Goal: Task Accomplishment & Management: Use online tool/utility

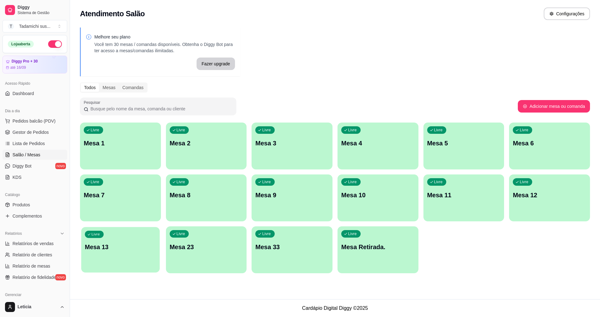
click at [98, 262] on div "Livre Mesa 13" at bounding box center [120, 246] width 78 height 38
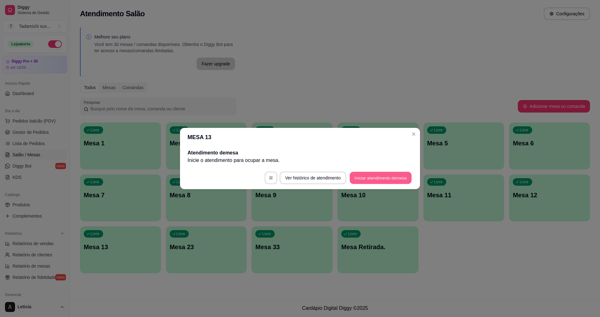
click at [354, 178] on button "Iniciar atendimento de mesa" at bounding box center [381, 178] width 62 height 12
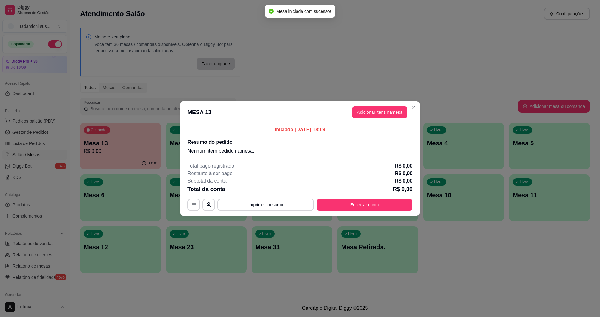
click at [387, 106] on header "MESA 13 Adicionar itens na mesa" at bounding box center [300, 112] width 240 height 22
click at [387, 109] on button "Adicionar itens na mesa" at bounding box center [380, 112] width 54 height 12
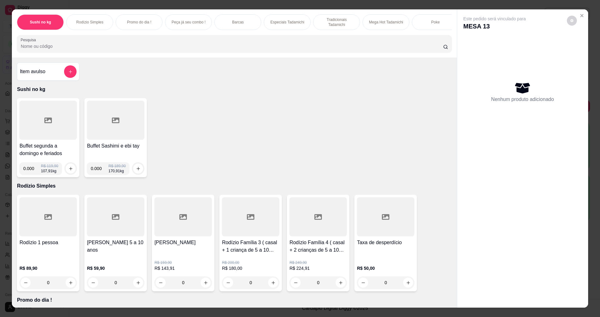
click at [121, 49] on input "Pesquisa" at bounding box center [232, 46] width 422 height 6
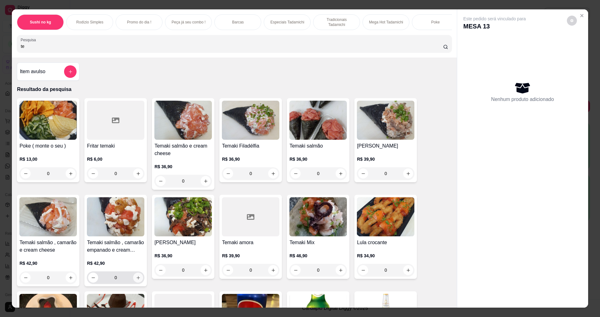
type input "te"
click at [137, 280] on icon "increase-product-quantity" at bounding box center [138, 277] width 5 height 5
type input "1"
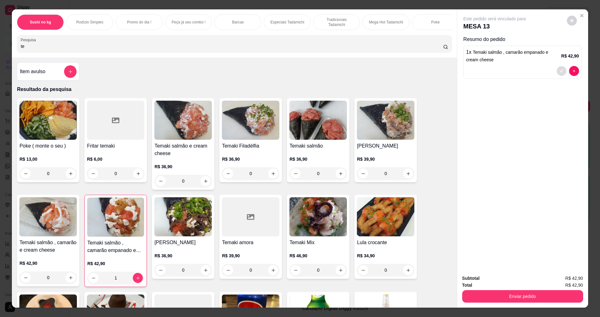
click at [560, 71] on icon "decrease-product-quantity" at bounding box center [562, 71] width 4 height 4
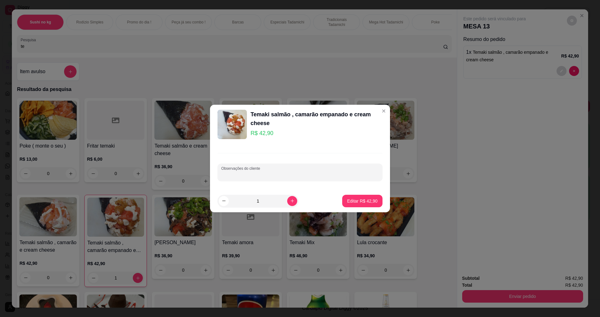
click at [293, 173] on input "Observações do cliente" at bounding box center [299, 175] width 157 height 6
type input "[PERSON_NAME]"
click at [356, 202] on p "Editar R$ 42,90" at bounding box center [361, 201] width 29 height 6
type input "0"
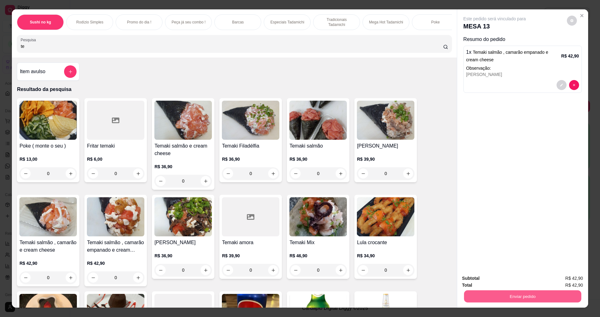
click at [489, 295] on button "Enviar pedido" at bounding box center [522, 296] width 117 height 12
click at [488, 285] on button "Não registrar e enviar pedido" at bounding box center [501, 281] width 63 height 12
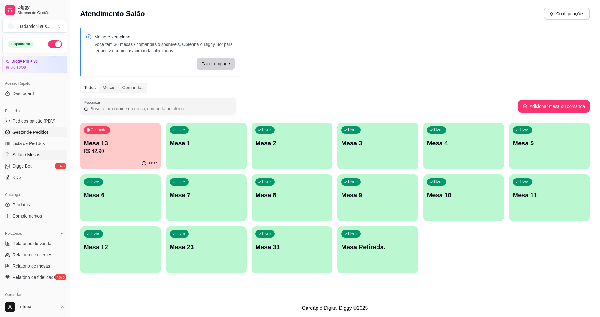
click at [29, 129] on link "Gestor de Pedidos" at bounding box center [34, 132] width 65 height 10
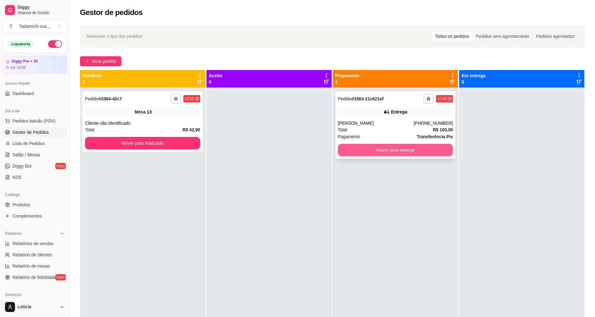
click at [402, 150] on button "Mover para entrega" at bounding box center [395, 150] width 115 height 12
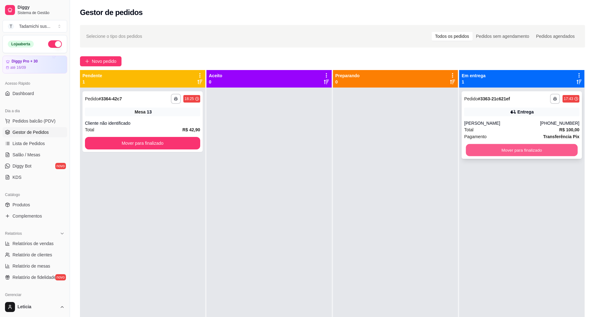
click at [532, 150] on button "Mover para finalizado" at bounding box center [522, 150] width 112 height 12
